Goal: Task Accomplishment & Management: Manage account settings

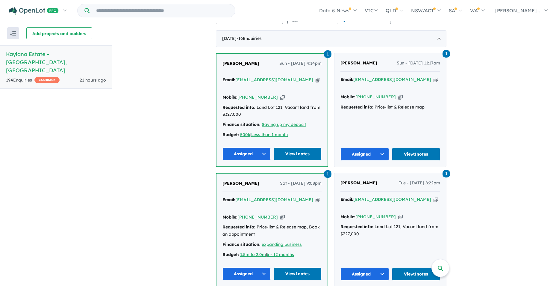
scroll to position [239, 0]
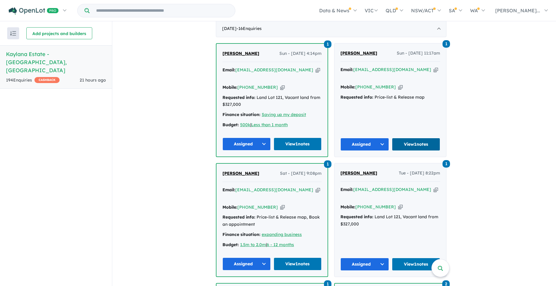
click at [423, 138] on link "View 1 notes" at bounding box center [416, 144] width 48 height 13
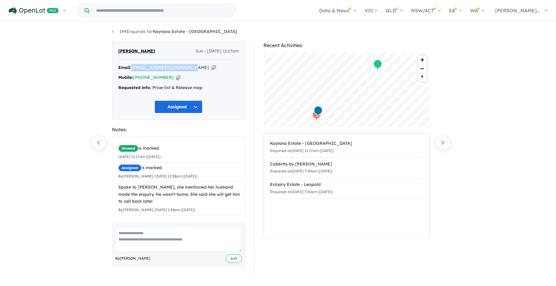
drag, startPoint x: 187, startPoint y: 67, endPoint x: 133, endPoint y: 69, distance: 54.8
click at [133, 69] on div "Email: being.alisha26@hmail.com Copied!" at bounding box center [178, 67] width 121 height 7
drag, startPoint x: 133, startPoint y: 69, endPoint x: 152, endPoint y: 67, distance: 19.2
copy a%20Kaylana%20Estate%20-%20Tarneit"] "[EMAIL_ADDRESS][DOMAIN_NAME]"
click at [143, 201] on div "Spoke to Alisha, she mentioned her husband made the enquiry. He wasn't home. Sh…" at bounding box center [180, 193] width 125 height 21
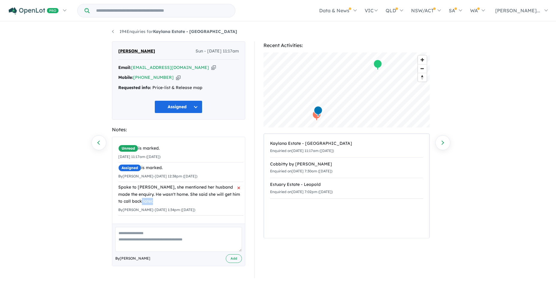
click at [143, 201] on div "Spoke to Alisha, she mentioned her husband made the enquiry. He wasn't home. Sh…" at bounding box center [180, 193] width 125 height 21
click at [127, 233] on textarea at bounding box center [178, 239] width 127 height 25
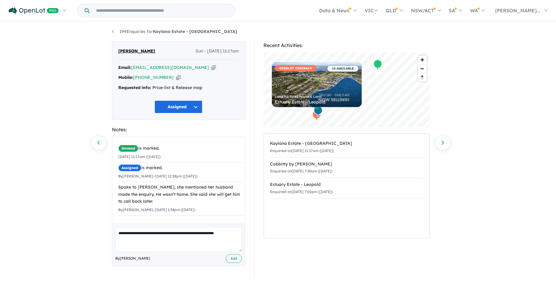
click at [232, 233] on textarea "**********" at bounding box center [178, 239] width 127 height 25
type textarea "**********"
click at [232, 258] on button "Add" at bounding box center [234, 258] width 16 height 9
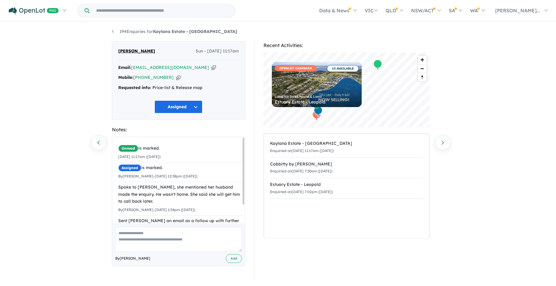
click at [111, 31] on div "194 Enquiries for Kaylana Estate - Tarneit Previous enquiry Next enquiry Alisha…" at bounding box center [277, 154] width 341 height 264
click at [112, 31] on link "194 Enquiries for Kaylana Estate - [GEOGRAPHIC_DATA]" at bounding box center [174, 31] width 125 height 5
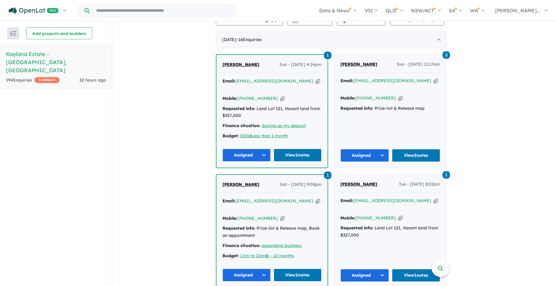
scroll to position [313, 0]
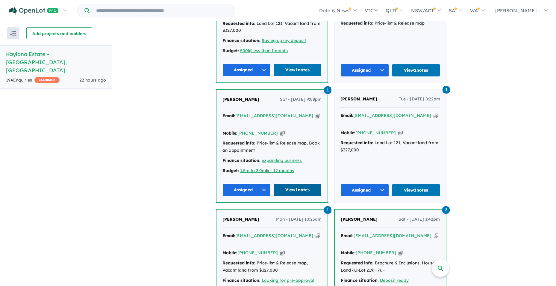
click at [301, 183] on link "View 1 notes" at bounding box center [298, 189] width 48 height 13
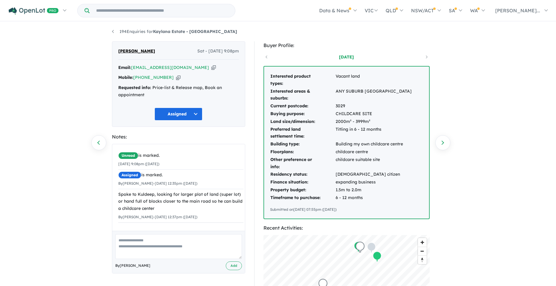
click at [196, 113] on button "Assigned" at bounding box center [178, 113] width 48 height 13
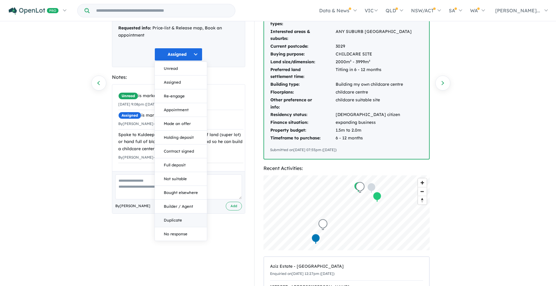
scroll to position [60, 0]
click at [56, 144] on div "194 Enquiries for Kaylana Estate - Tarneit Previous enquiry Next enquiry KULDEE…" at bounding box center [278, 94] width 556 height 264
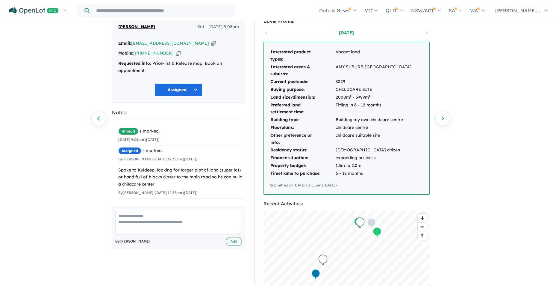
scroll to position [0, 0]
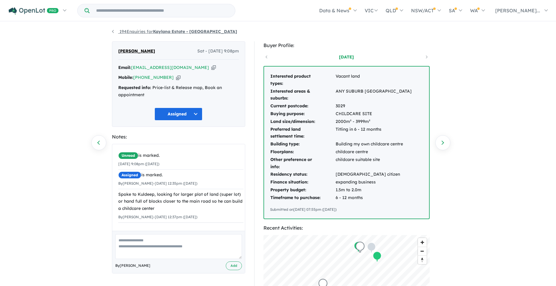
click at [114, 31] on link "194 Enquiries for Kaylana Estate - [GEOGRAPHIC_DATA]" at bounding box center [174, 31] width 125 height 5
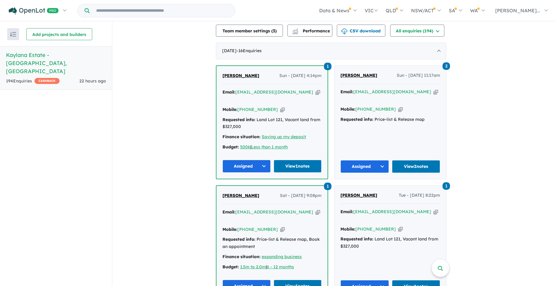
scroll to position [283, 0]
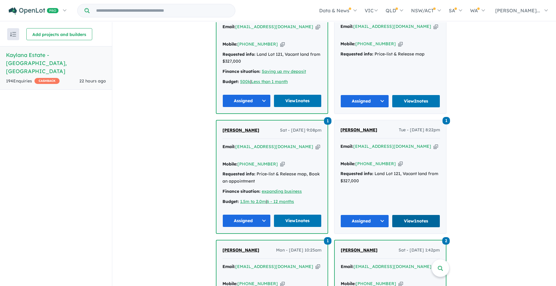
click at [423, 214] on link "View 1 notes" at bounding box center [416, 220] width 48 height 13
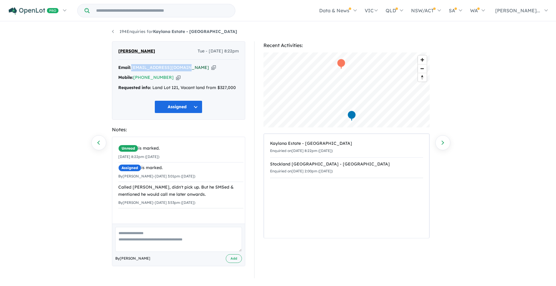
drag, startPoint x: 187, startPoint y: 68, endPoint x: 133, endPoint y: 69, distance: 53.6
click at [133, 69] on div "Email: rabin23mah@hotmail.com Copied!" at bounding box center [178, 67] width 121 height 7
drag, startPoint x: 133, startPoint y: 69, endPoint x: 140, endPoint y: 67, distance: 7.4
copy a%20Kaylana%20Estate%20-%20Tarneit"] "[EMAIL_ADDRESS][DOMAIN_NAME]"
click at [126, 235] on textarea at bounding box center [178, 239] width 127 height 25
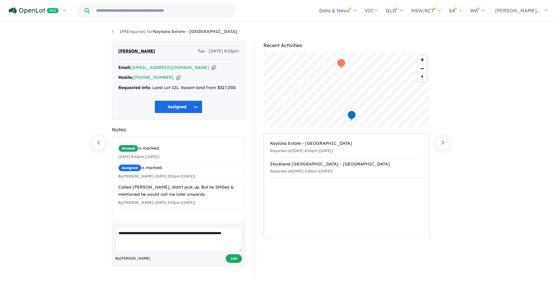
type textarea "**********"
click at [234, 259] on button "Add" at bounding box center [234, 258] width 16 height 9
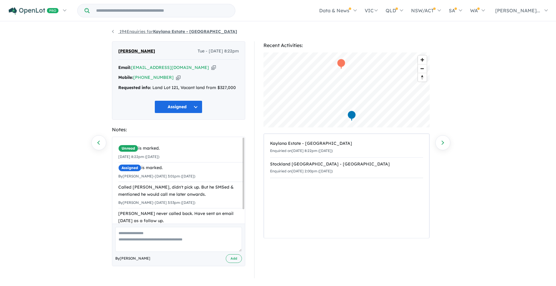
click at [113, 31] on link "194 Enquiries for Kaylana Estate - [GEOGRAPHIC_DATA]" at bounding box center [174, 31] width 125 height 5
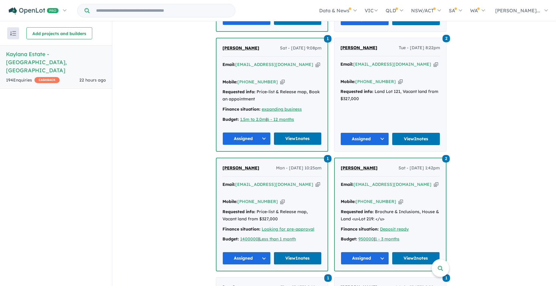
scroll to position [373, 0]
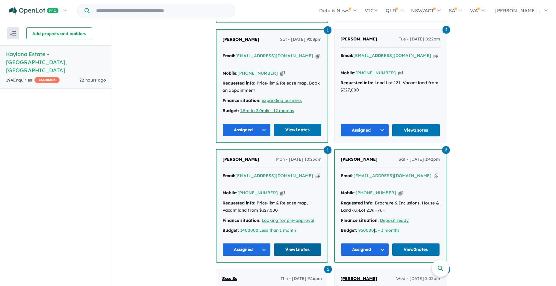
click at [303, 243] on link "View 1 notes" at bounding box center [298, 249] width 48 height 13
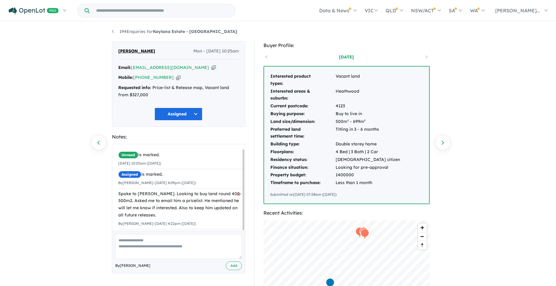
scroll to position [5, 0]
click at [133, 238] on textarea at bounding box center [178, 246] width 127 height 25
type textarea "**********"
click at [230, 267] on button "Add" at bounding box center [234, 265] width 16 height 9
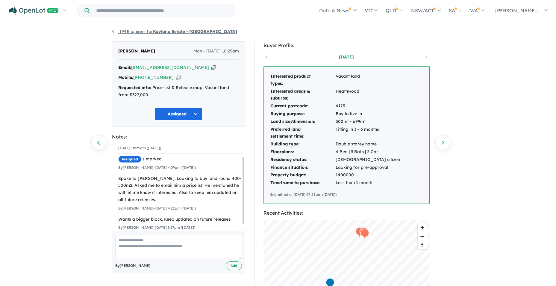
click at [113, 34] on link "194 Enquiries for Kaylana Estate - [GEOGRAPHIC_DATA]" at bounding box center [174, 31] width 125 height 5
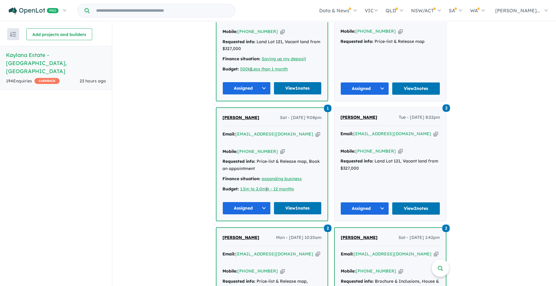
scroll to position [215, 0]
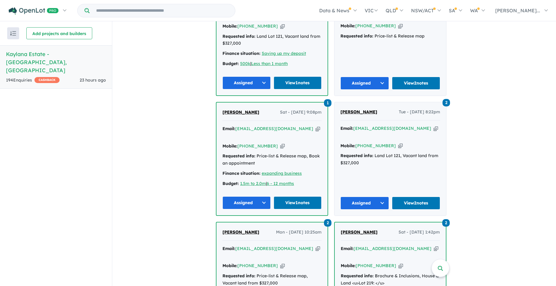
scroll to position [313, 0]
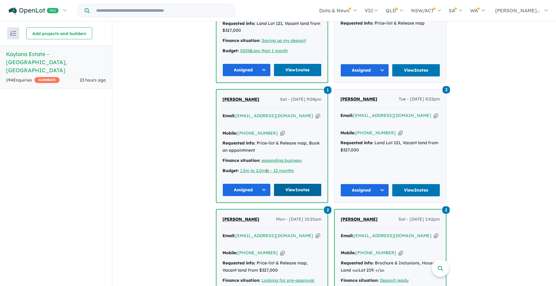
click at [291, 183] on link "View 1 notes" at bounding box center [298, 189] width 48 height 13
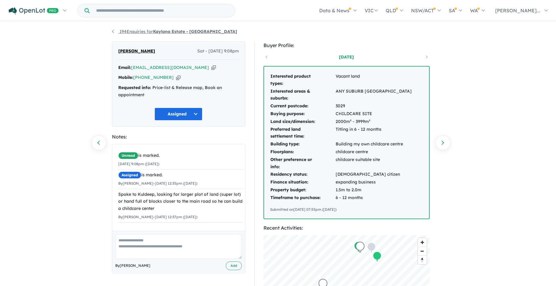
click at [112, 31] on link "194 Enquiries for Kaylana Estate - [GEOGRAPHIC_DATA]" at bounding box center [174, 31] width 125 height 5
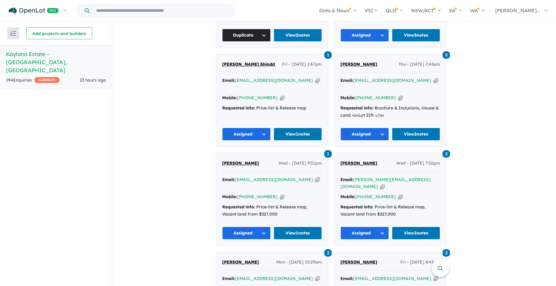
scroll to position [852, 0]
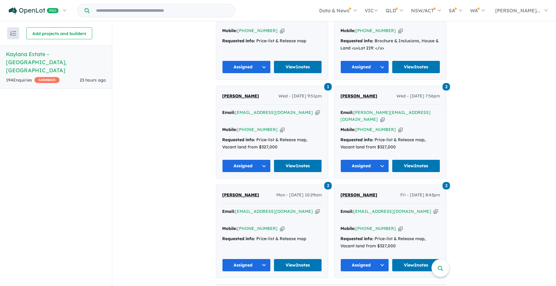
drag, startPoint x: 286, startPoint y: 130, endPoint x: 289, endPoint y: 194, distance: 64.4
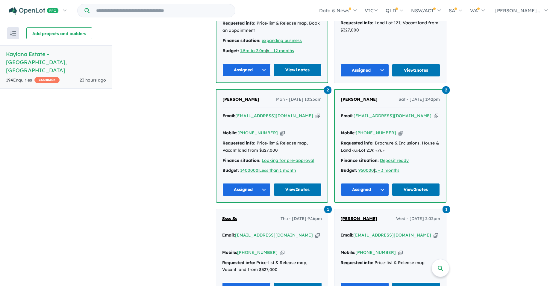
scroll to position [493, 0]
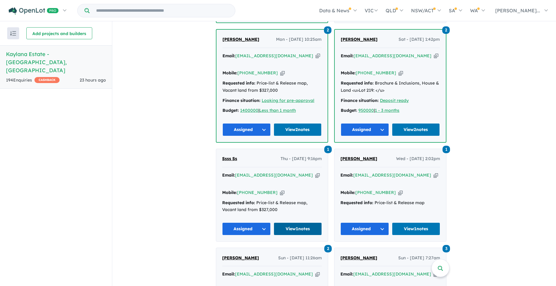
click at [297, 222] on link "View 1 notes" at bounding box center [298, 228] width 48 height 13
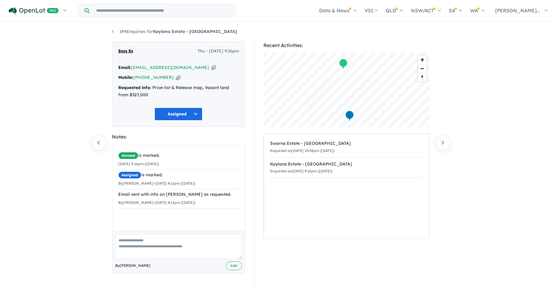
click at [122, 238] on textarea at bounding box center [178, 246] width 127 height 25
click at [124, 239] on textarea "**********" at bounding box center [178, 246] width 127 height 25
click at [125, 239] on textarea "**********" at bounding box center [178, 246] width 127 height 25
click at [124, 239] on textarea "**********" at bounding box center [178, 246] width 127 height 25
click at [125, 239] on textarea "**********" at bounding box center [178, 246] width 127 height 25
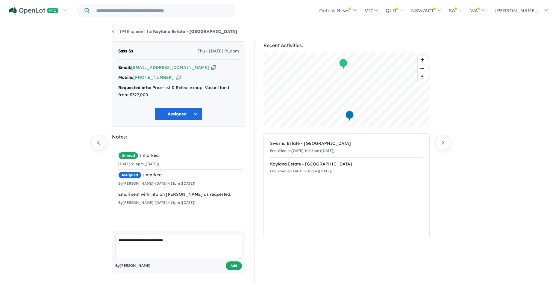
type textarea "**********"
click at [233, 265] on button "Add" at bounding box center [234, 265] width 16 height 9
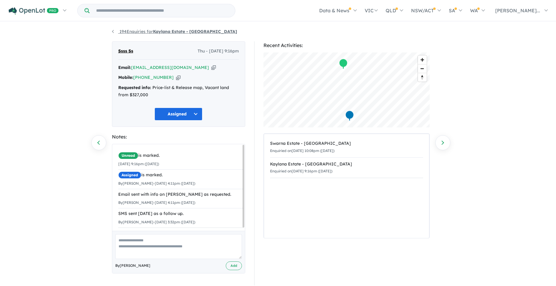
click at [113, 30] on link "194 Enquiries for Kaylana Estate - [GEOGRAPHIC_DATA]" at bounding box center [174, 31] width 125 height 5
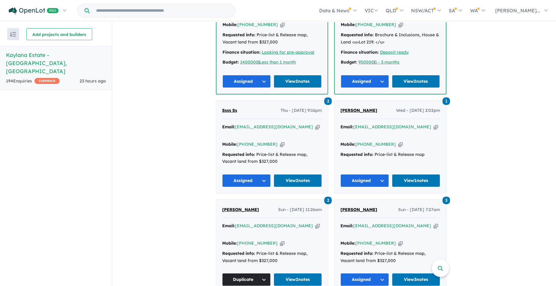
scroll to position [553, 0]
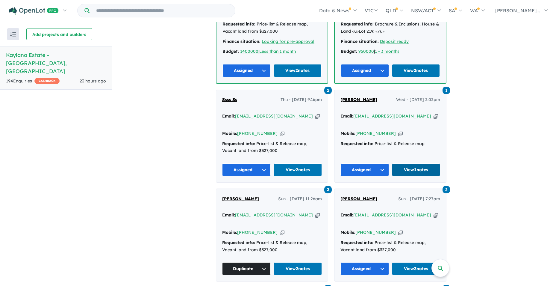
click at [417, 163] on link "View 1 notes" at bounding box center [416, 169] width 48 height 13
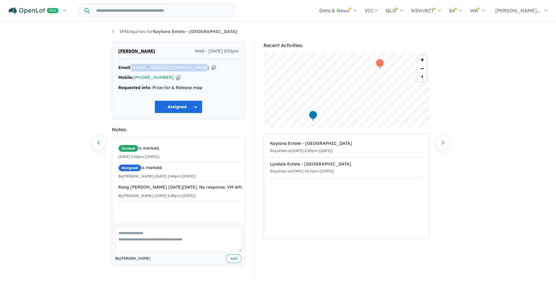
drag, startPoint x: 196, startPoint y: 68, endPoint x: 133, endPoint y: 68, distance: 63.1
click at [133, 68] on div "Email: [EMAIL_ADDRESS][DOMAIN_NAME] Copied!" at bounding box center [178, 67] width 121 height 7
drag, startPoint x: 133, startPoint y: 68, endPoint x: 137, endPoint y: 67, distance: 3.7
copy a%20Kaylana%20Estate%20-%20Tarneit"] "[EMAIL_ADDRESS][DOMAIN_NAME]"
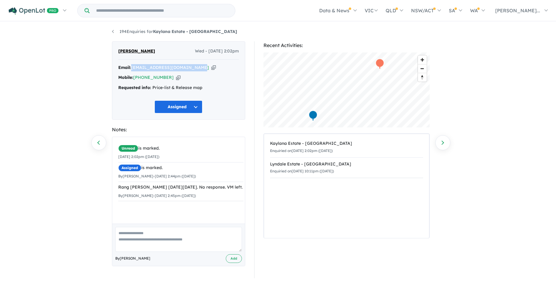
click at [126, 231] on textarea at bounding box center [178, 239] width 127 height 25
type textarea "**********"
click at [239, 260] on button "Add" at bounding box center [234, 258] width 16 height 9
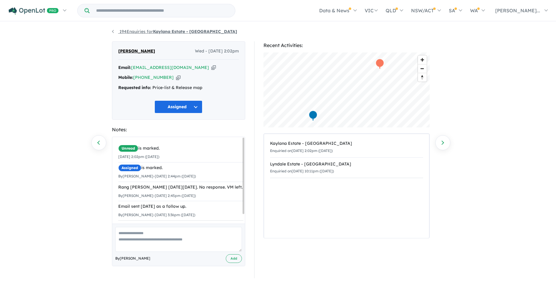
click at [113, 32] on link "194 Enquiries for Kaylana Estate - [GEOGRAPHIC_DATA]" at bounding box center [174, 31] width 125 height 5
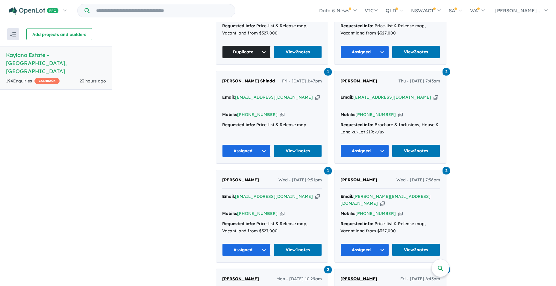
scroll to position [709, 0]
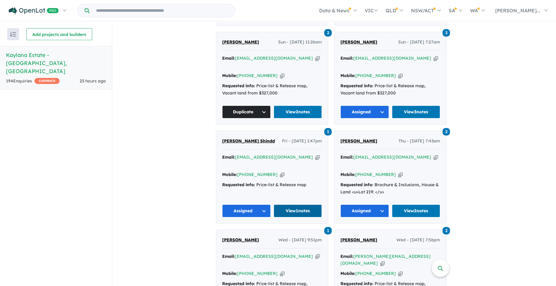
click at [288, 204] on link "View 1 notes" at bounding box center [298, 210] width 48 height 13
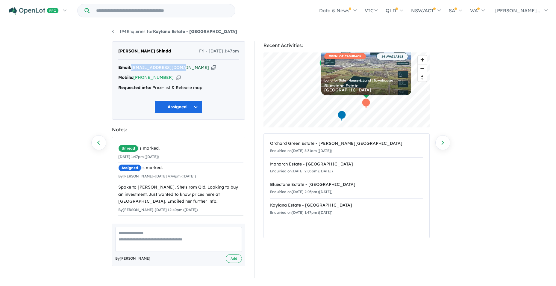
drag, startPoint x: 183, startPoint y: 68, endPoint x: 133, endPoint y: 69, distance: 50.0
click at [133, 69] on div "Email: [EMAIL_ADDRESS][DOMAIN_NAME] Copied!" at bounding box center [178, 67] width 121 height 7
drag, startPoint x: 133, startPoint y: 69, endPoint x: 154, endPoint y: 69, distance: 20.4
copy a%20Kaylana%20Estate%20-%20Tarneit"] "[EMAIL_ADDRESS][DOMAIN_NAME]"
click at [125, 231] on textarea at bounding box center [178, 239] width 127 height 25
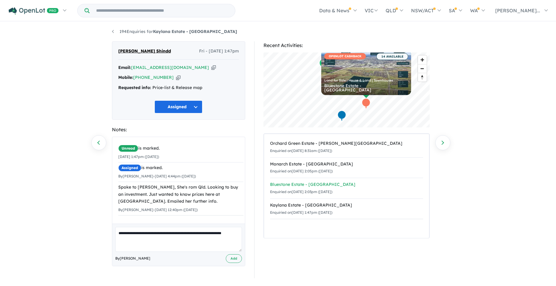
type textarea "**********"
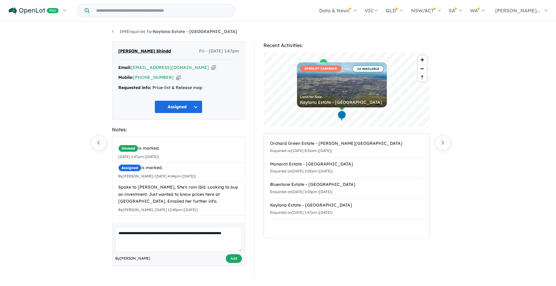
click at [234, 259] on button "Add" at bounding box center [234, 258] width 16 height 9
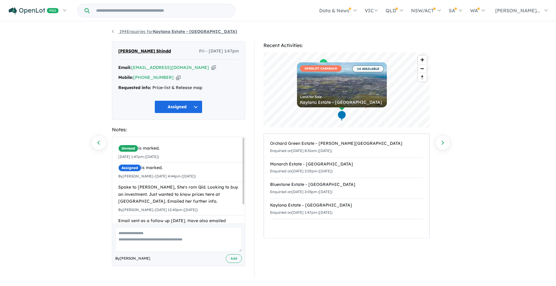
click at [113, 32] on link "194 Enquiries for Kaylana Estate - [GEOGRAPHIC_DATA]" at bounding box center [174, 31] width 125 height 5
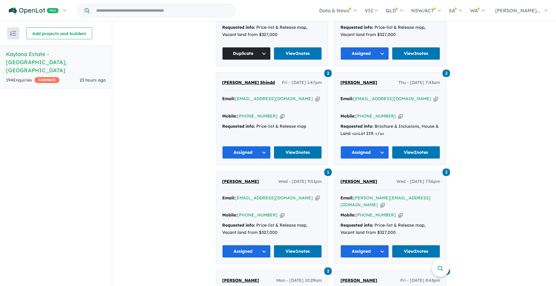
scroll to position [702, 0]
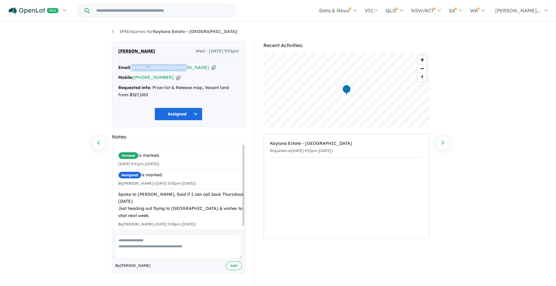
drag, startPoint x: 184, startPoint y: 68, endPoint x: 132, endPoint y: 71, distance: 52.8
click at [132, 71] on div "Email: [EMAIL_ADDRESS][DOMAIN_NAME] Copied!" at bounding box center [178, 67] width 121 height 7
drag, startPoint x: 132, startPoint y: 71, endPoint x: 136, endPoint y: 69, distance: 4.6
copy div "[EMAIL_ADDRESS][DOMAIN_NAME]"
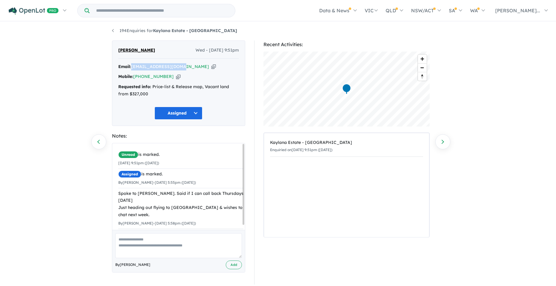
click at [120, 239] on textarea at bounding box center [178, 245] width 127 height 25
type textarea "**********"
click at [236, 264] on button "Add" at bounding box center [234, 264] width 16 height 9
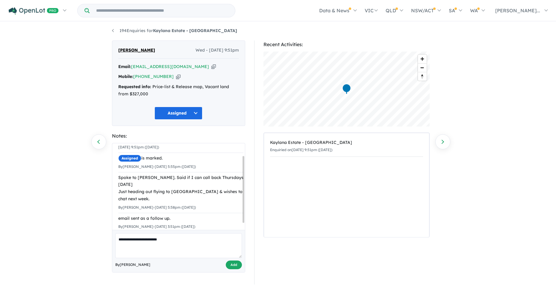
click at [111, 29] on div "**********" at bounding box center [277, 153] width 341 height 264
click at [114, 30] on link "194 Enquiries for Kaylana Estate - [GEOGRAPHIC_DATA]" at bounding box center [174, 30] width 125 height 5
